Goal: Information Seeking & Learning: Learn about a topic

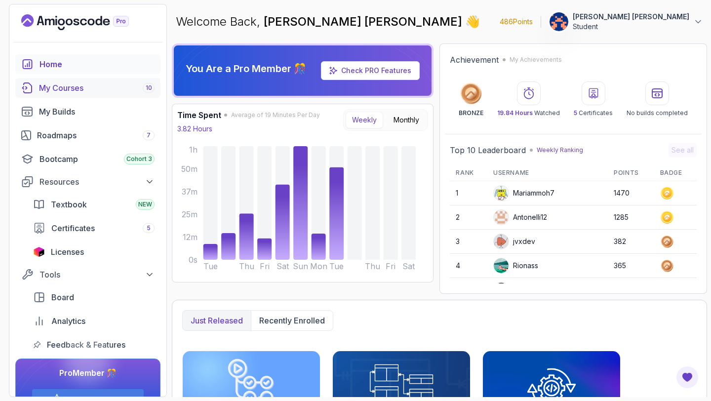
click at [74, 88] on div "My Courses 10" at bounding box center [97, 88] width 116 height 12
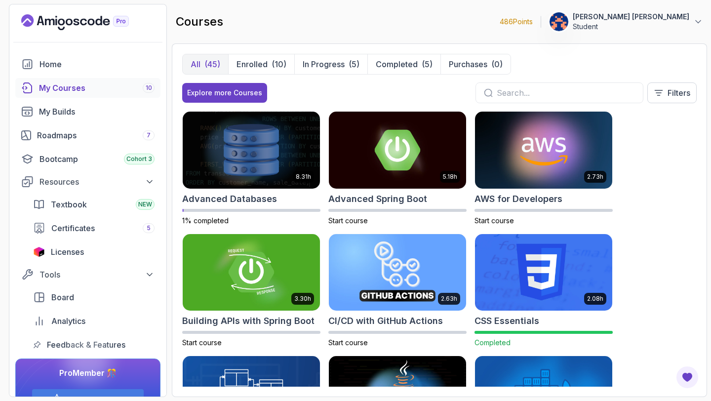
click at [502, 93] on input "text" at bounding box center [566, 93] width 138 height 12
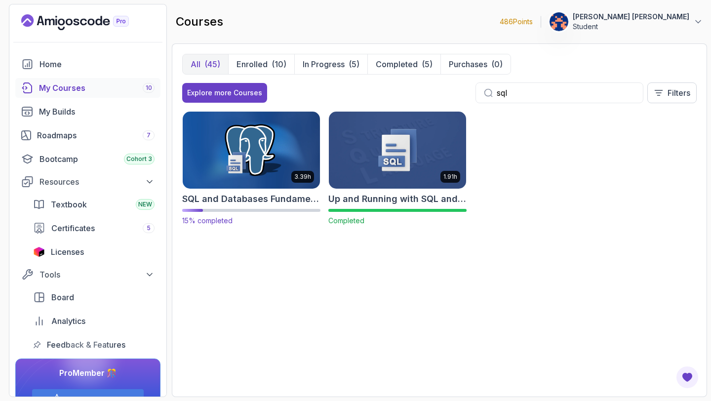
type input "sql"
click at [248, 198] on h2 "SQL and Databases Fundamentals" at bounding box center [251, 199] width 138 height 14
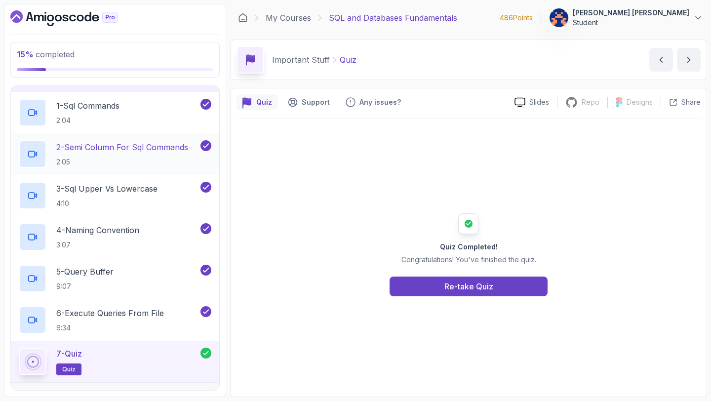
scroll to position [60, 0]
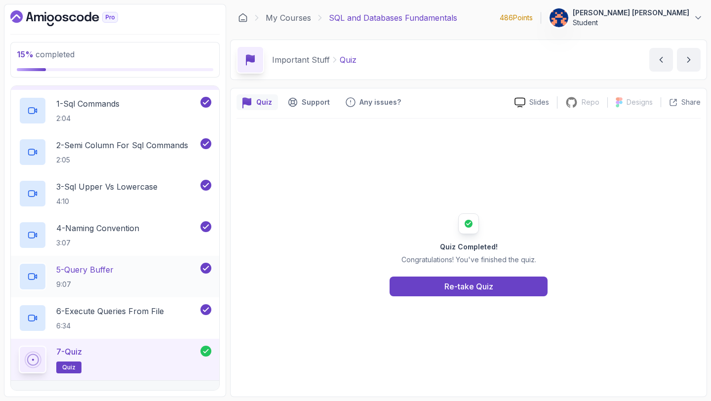
click at [118, 274] on div "5 - Query Buffer 9:07" at bounding box center [109, 277] width 180 height 28
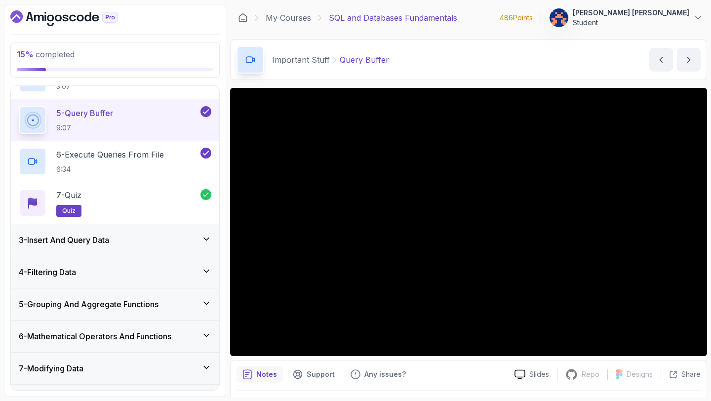
click at [204, 237] on icon at bounding box center [206, 239] width 10 height 10
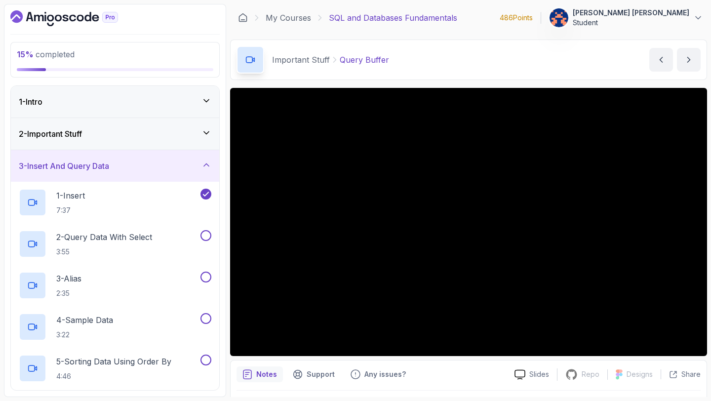
click at [205, 129] on icon at bounding box center [206, 133] width 10 height 10
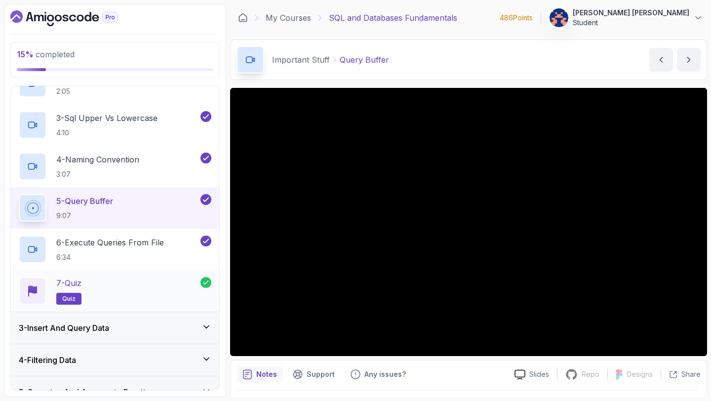
scroll to position [123, 0]
